Goal: Task Accomplishment & Management: Manage account settings

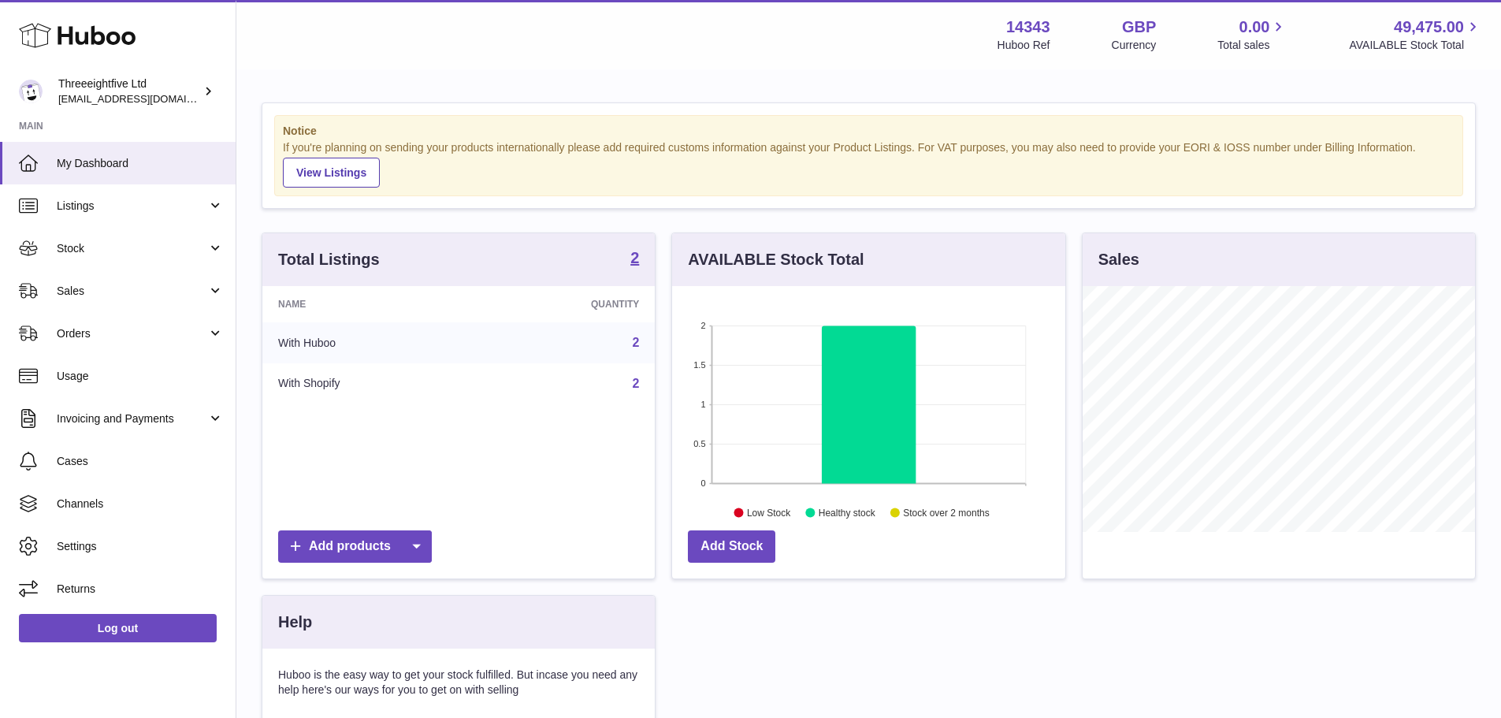
scroll to position [246, 393]
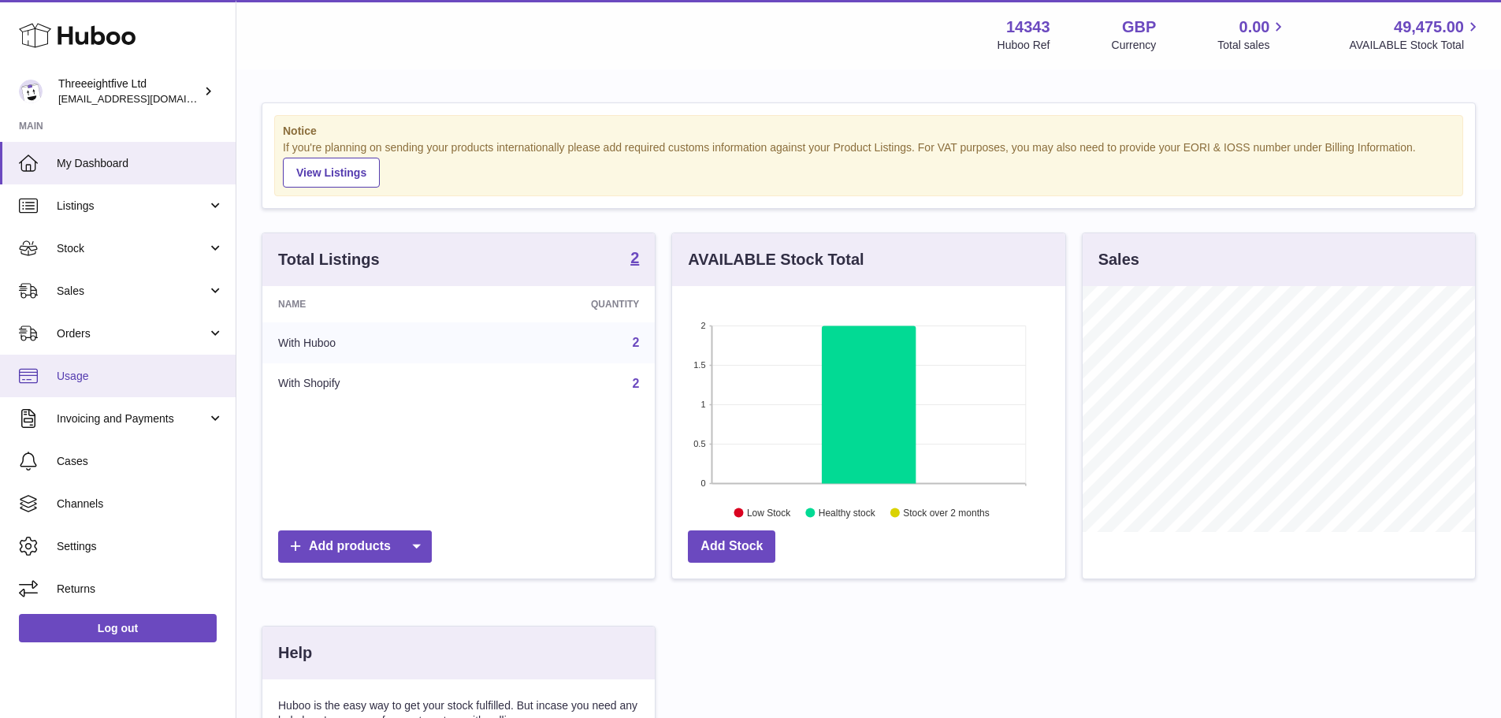
click at [101, 388] on link "Usage" at bounding box center [118, 375] width 236 height 43
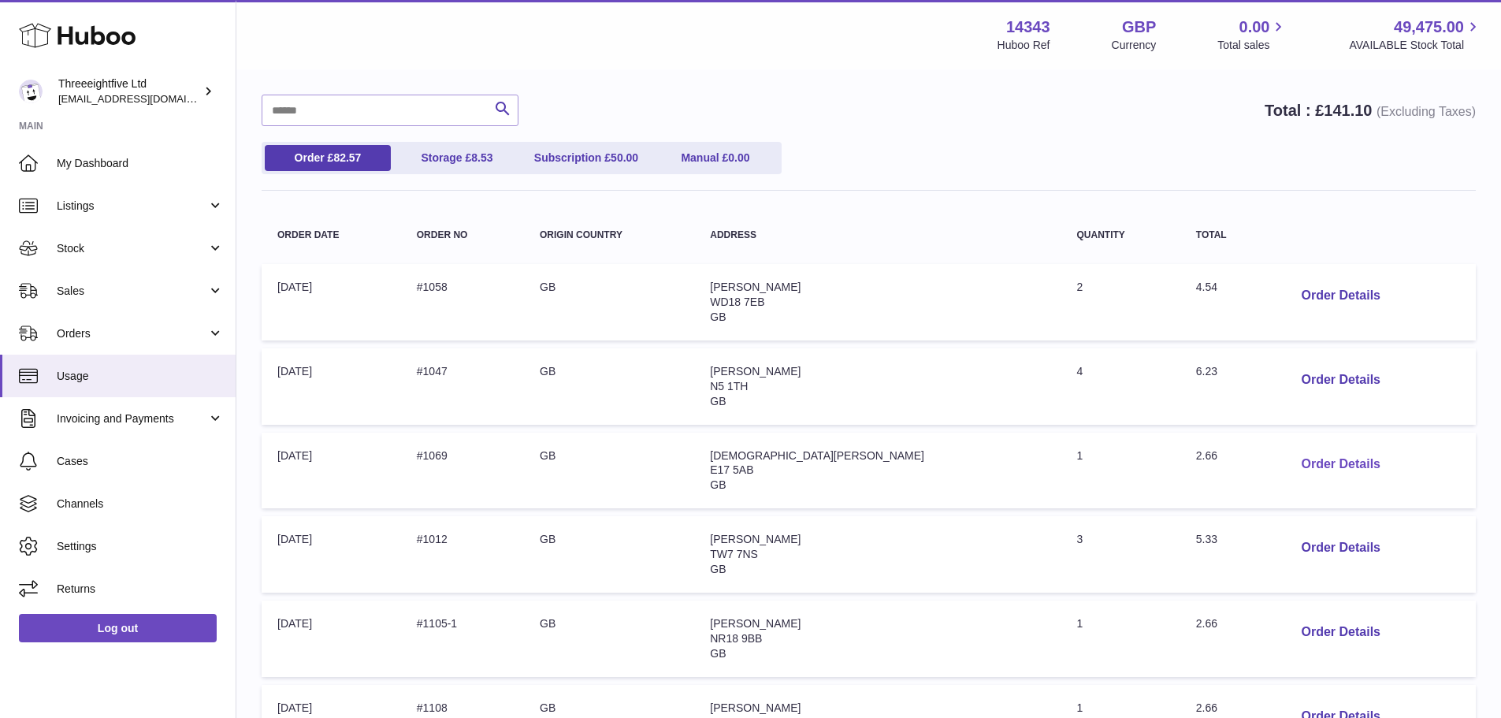
scroll to position [664, 0]
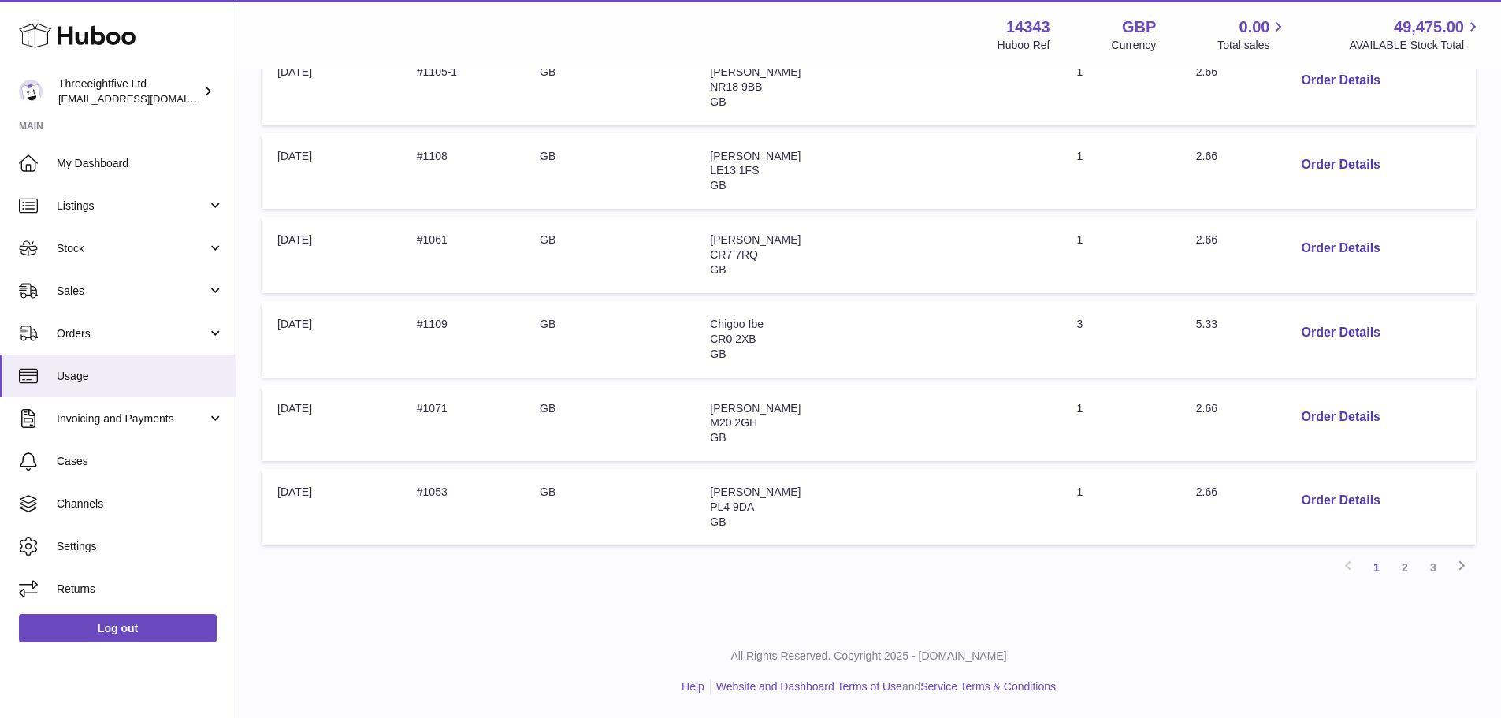
click at [1410, 582] on div "My Huboo - Billing report Current Month CSV Download Search Total : £ 141.10 (E…" at bounding box center [868, 16] width 1264 height 1218
click at [1406, 569] on link "2" at bounding box center [1404, 567] width 28 height 28
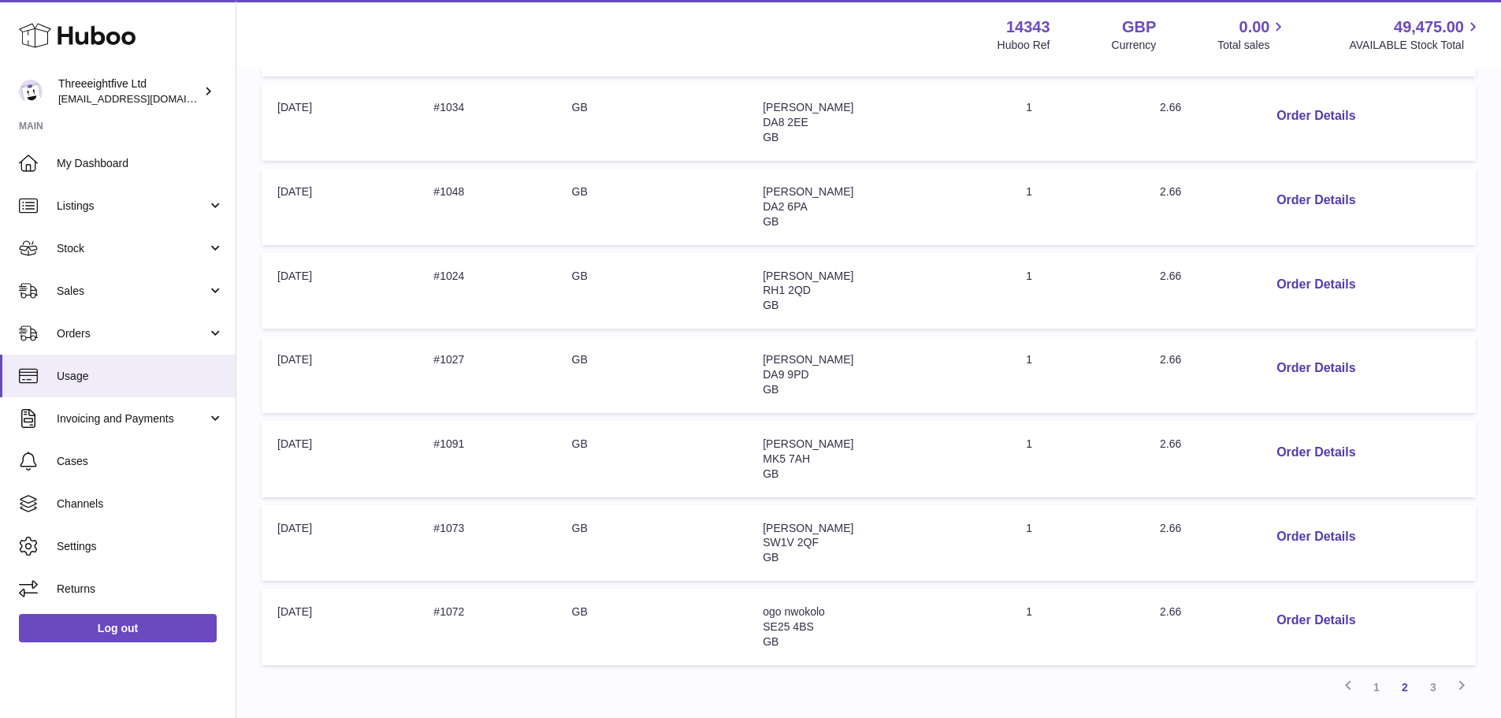
scroll to position [622, 0]
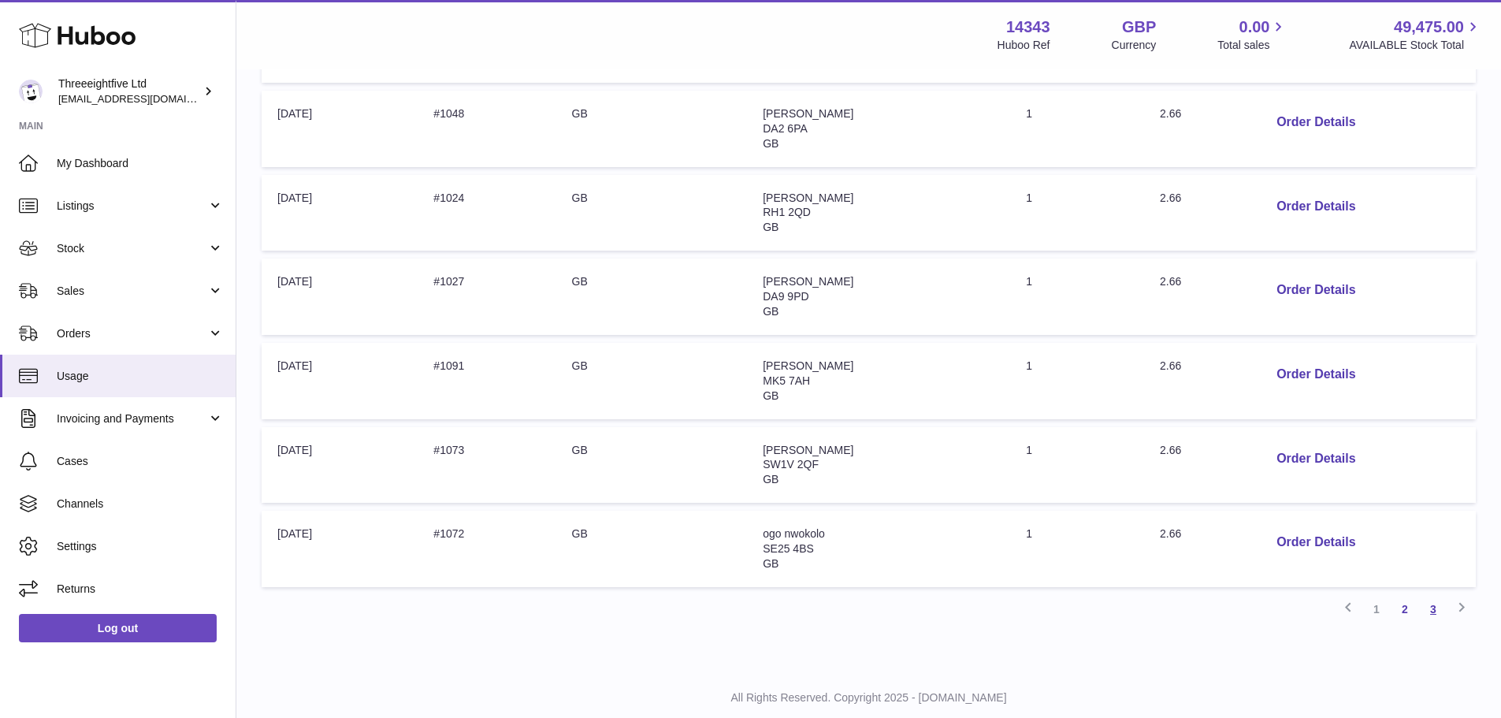
click at [1437, 614] on link "3" at bounding box center [1433, 609] width 28 height 28
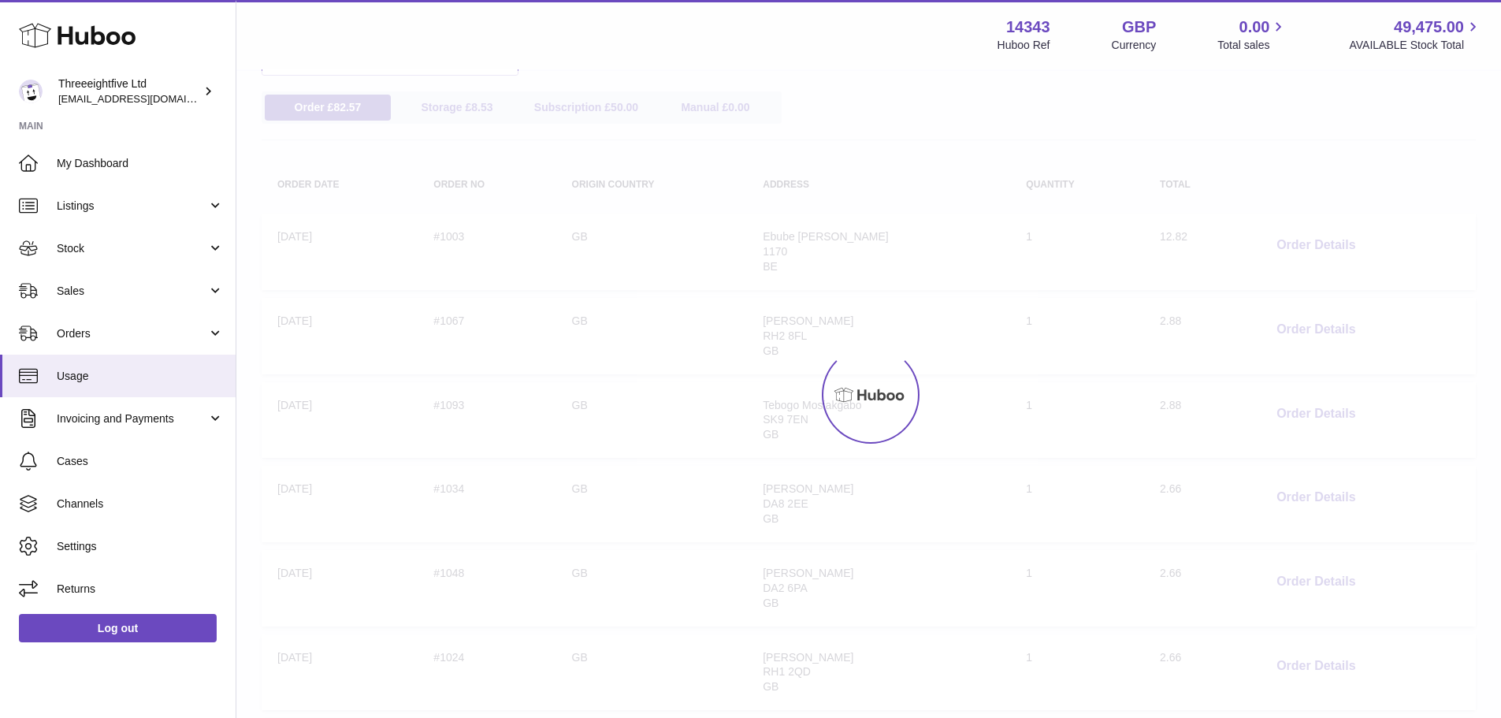
scroll to position [71, 0]
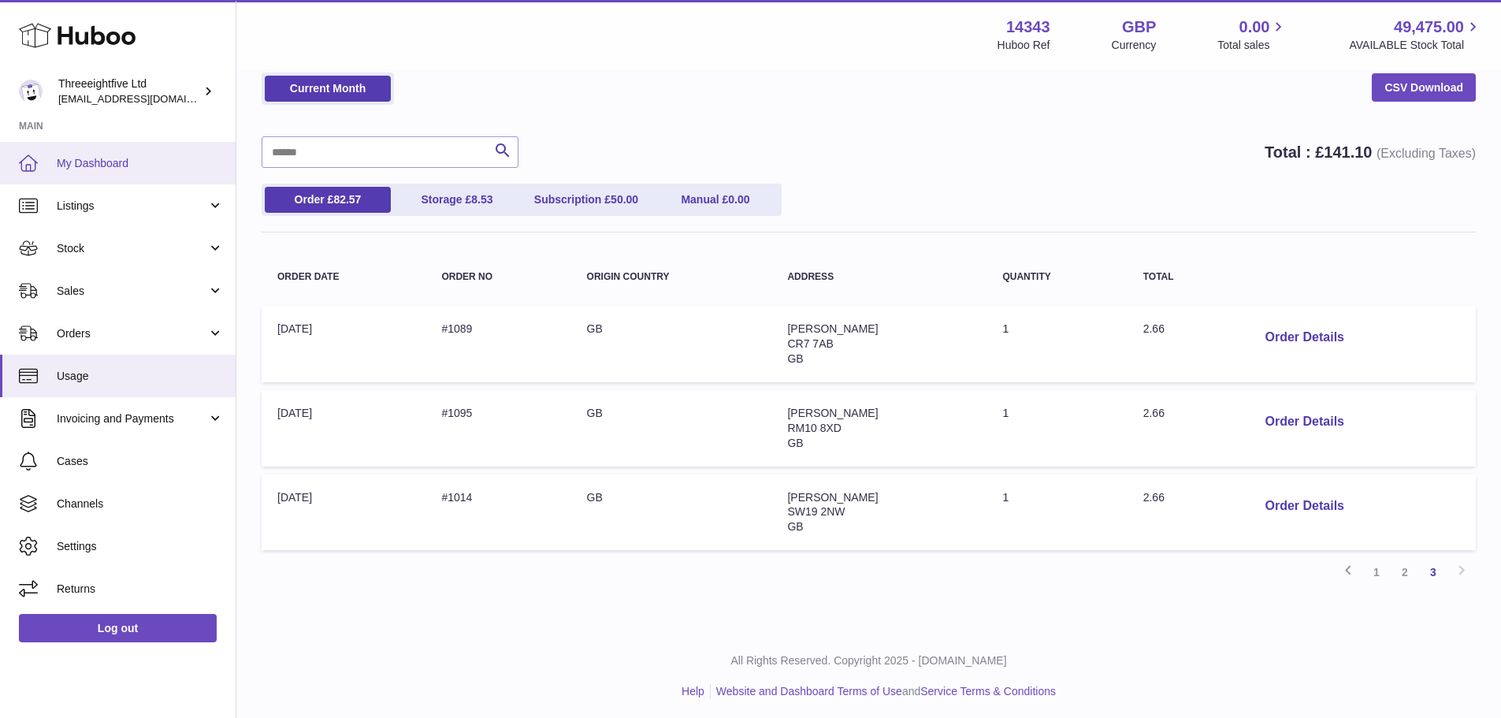
click at [110, 161] on span "My Dashboard" at bounding box center [140, 163] width 167 height 15
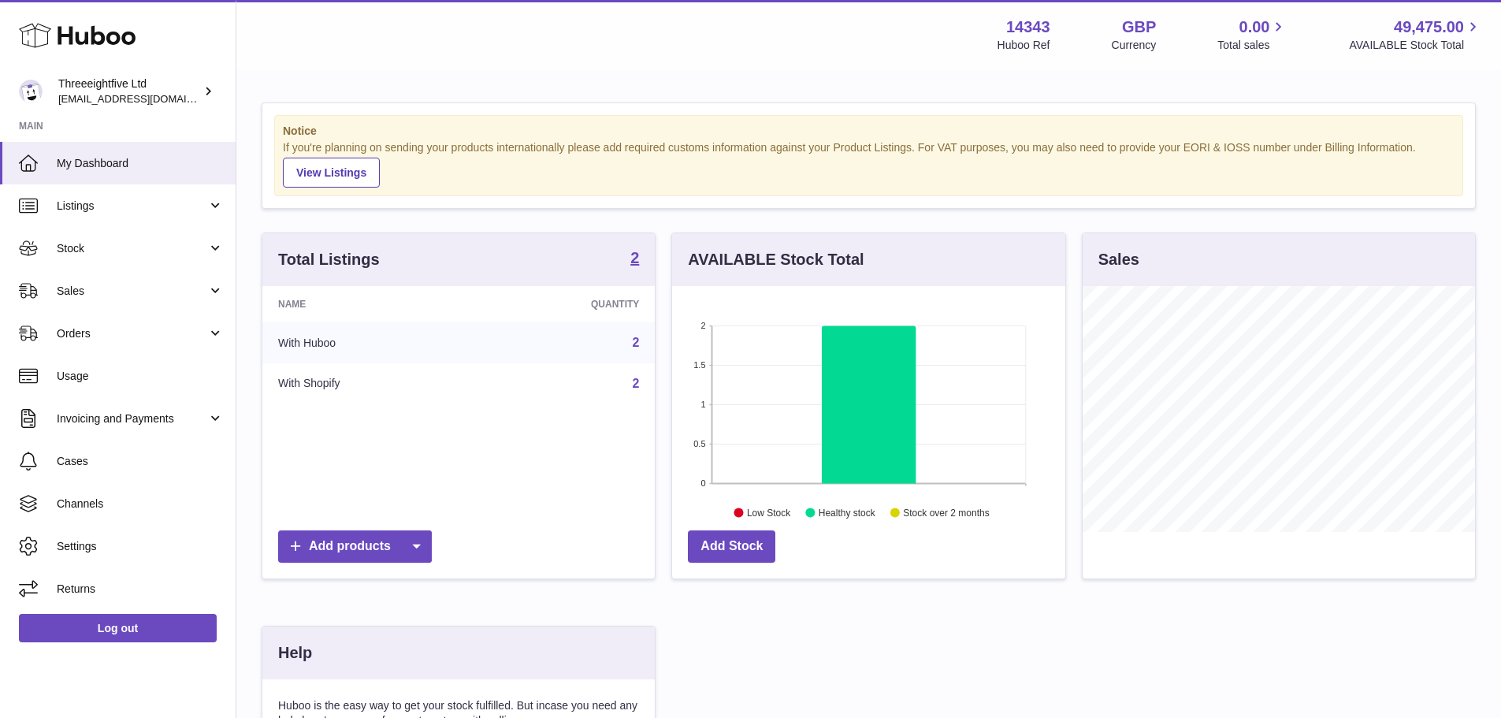
scroll to position [246, 393]
